Goal: Transaction & Acquisition: Download file/media

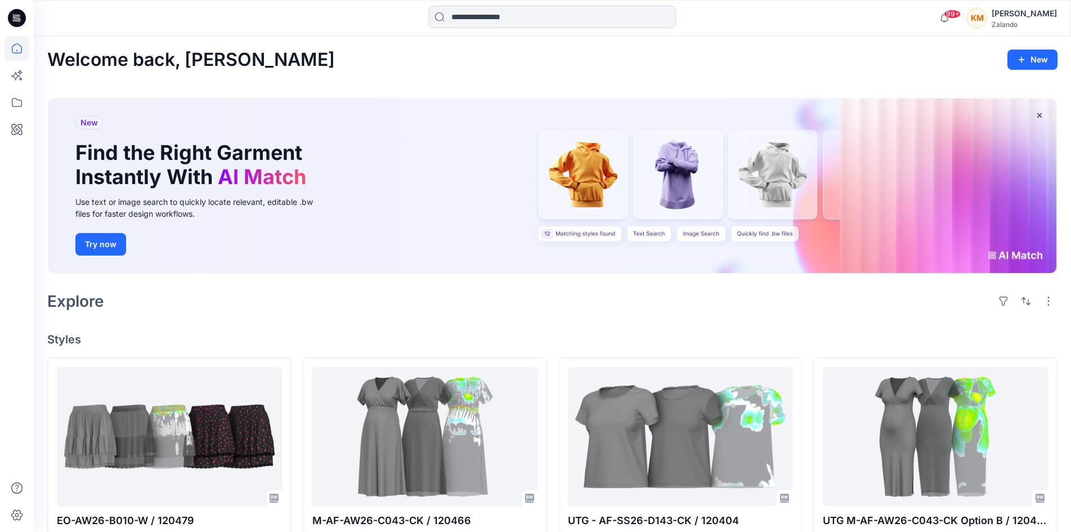
scroll to position [281, 0]
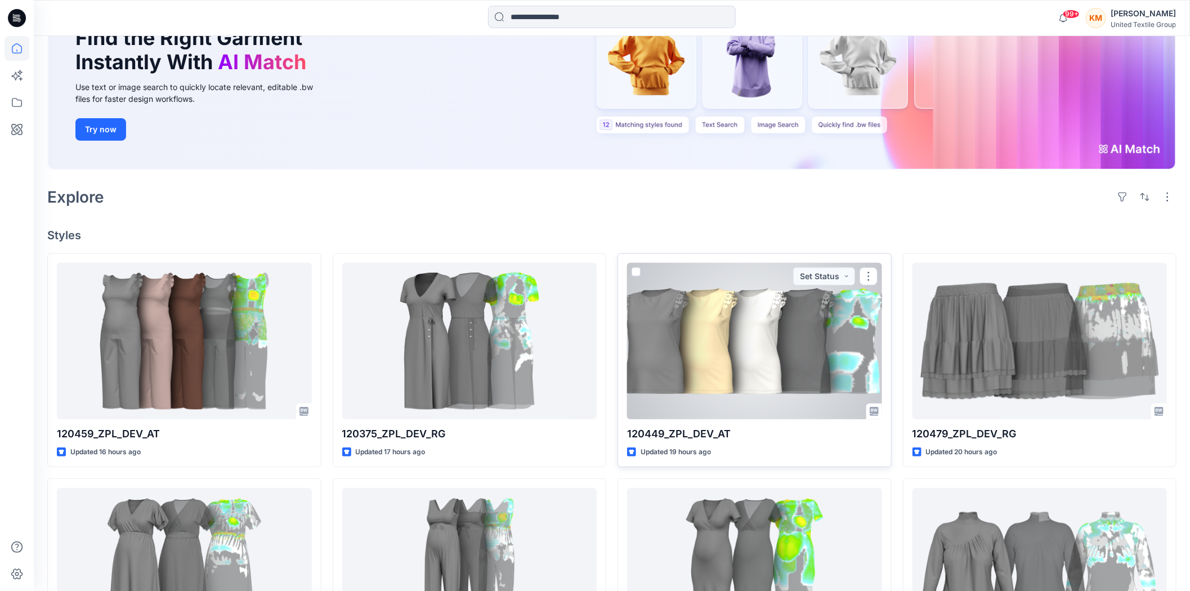
scroll to position [187, 0]
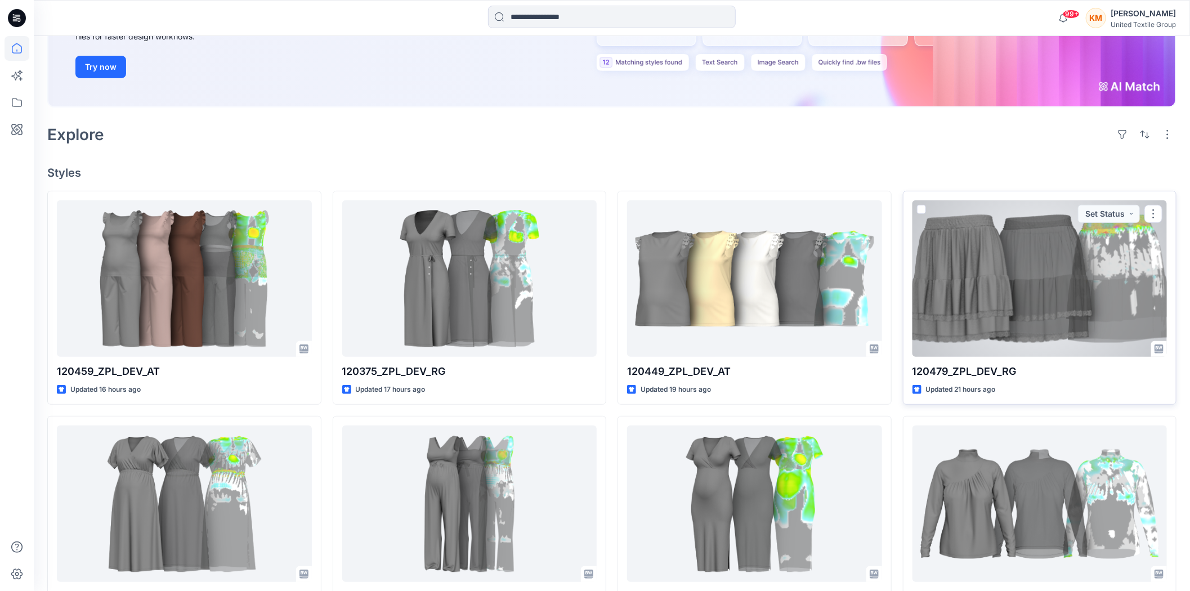
click at [965, 306] on div at bounding box center [1040, 278] width 255 height 157
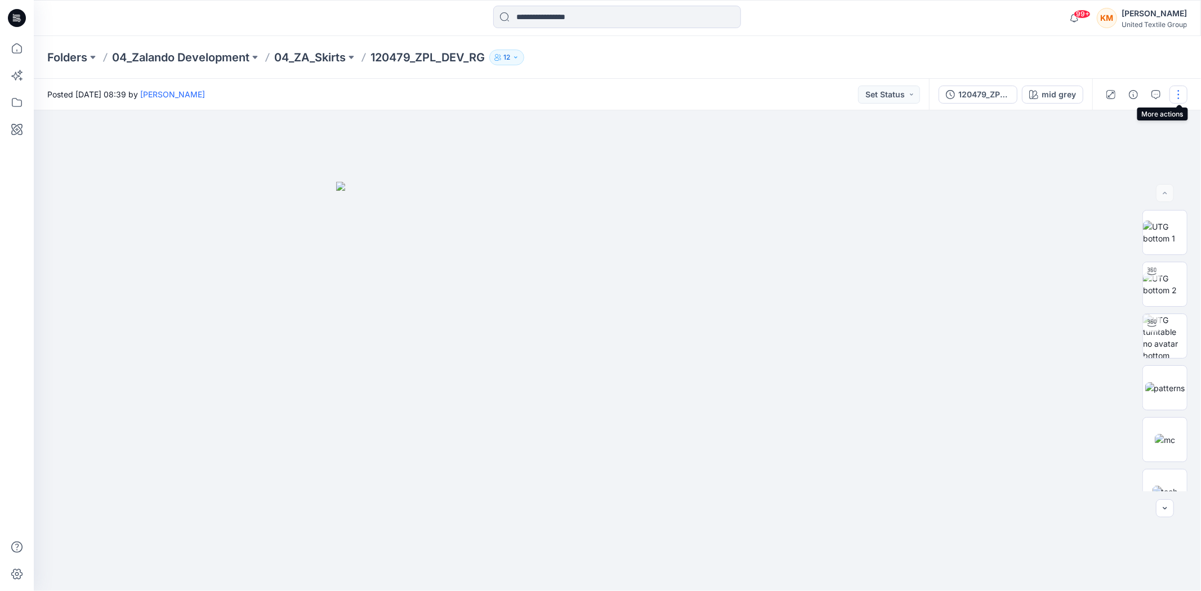
click at [1173, 93] on button "button" at bounding box center [1178, 95] width 18 height 18
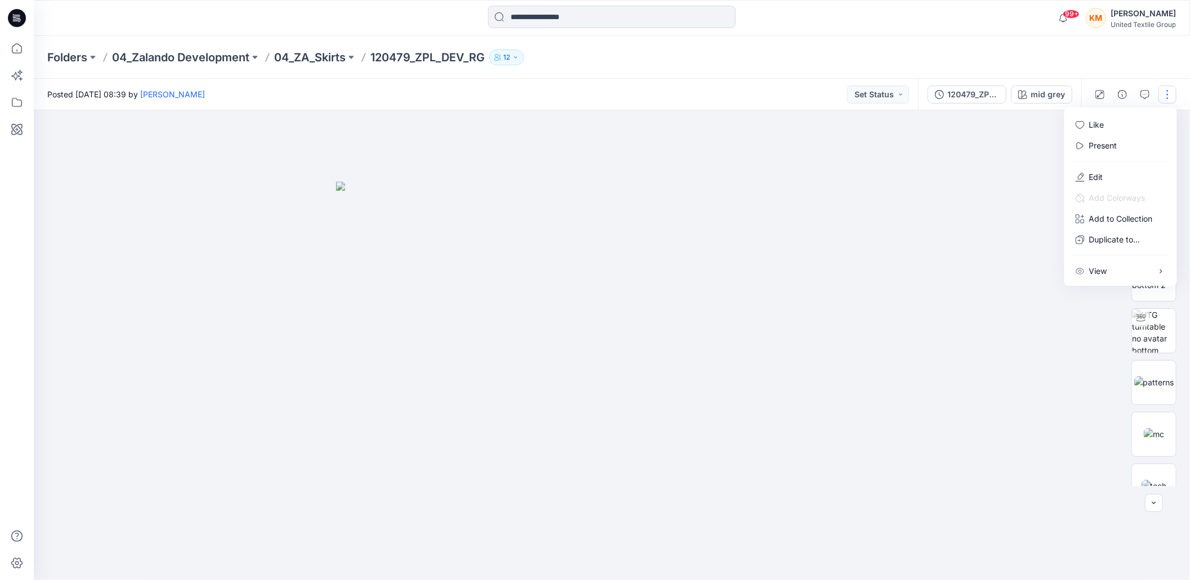
click at [958, 178] on div at bounding box center [617, 350] width 1167 height 481
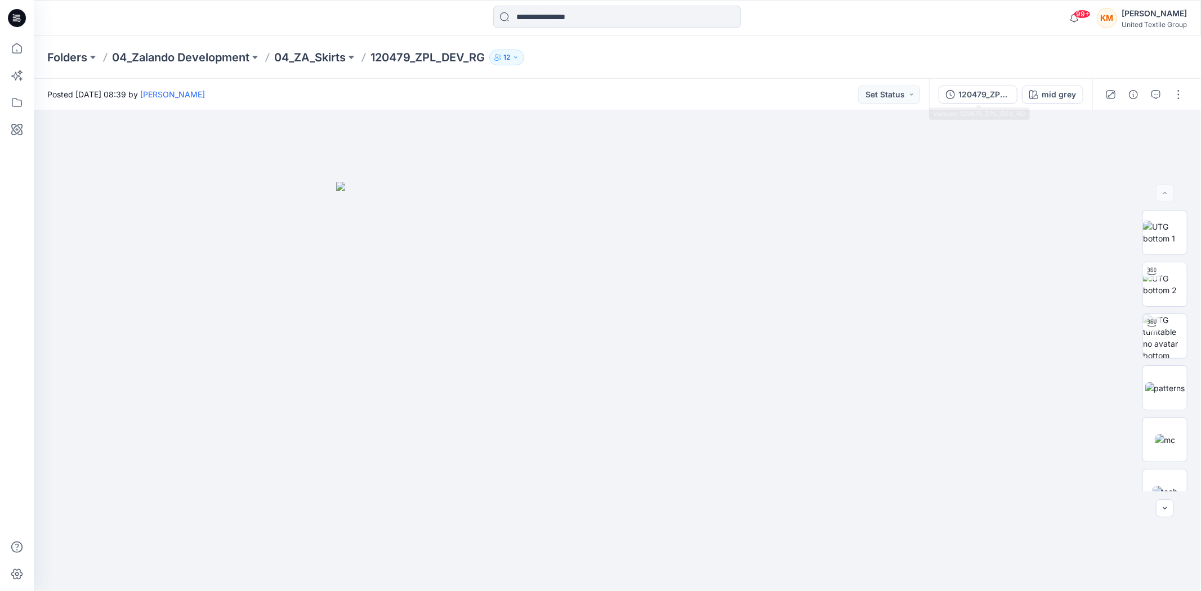
click at [984, 88] on div "120479_ZPL_DEV_RG" at bounding box center [984, 94] width 52 height 12
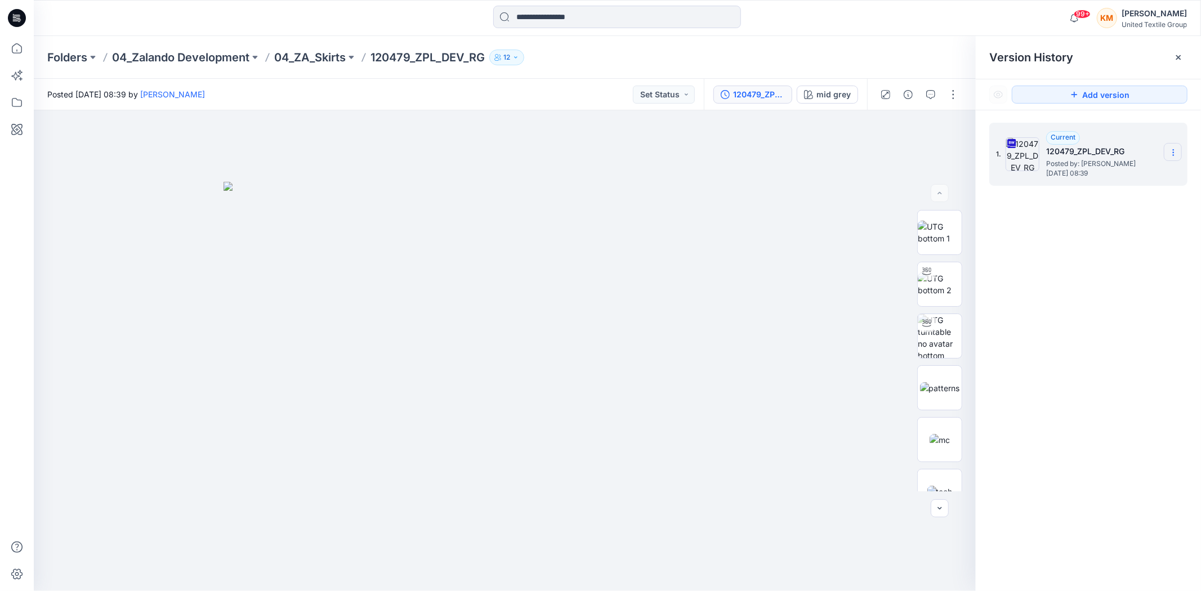
click at [1174, 149] on icon at bounding box center [1173, 152] width 9 height 9
click at [1112, 173] on span "Download Source BW File" at bounding box center [1116, 175] width 95 height 14
